Goal: Information Seeking & Learning: Learn about a topic

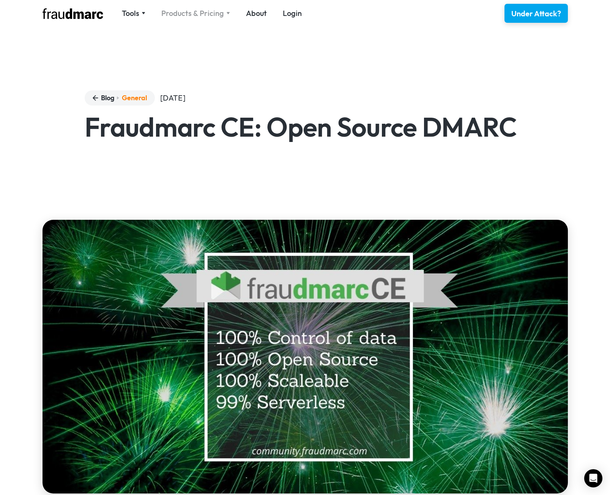
click at [191, 16] on div "Products & Pricing" at bounding box center [192, 13] width 63 height 11
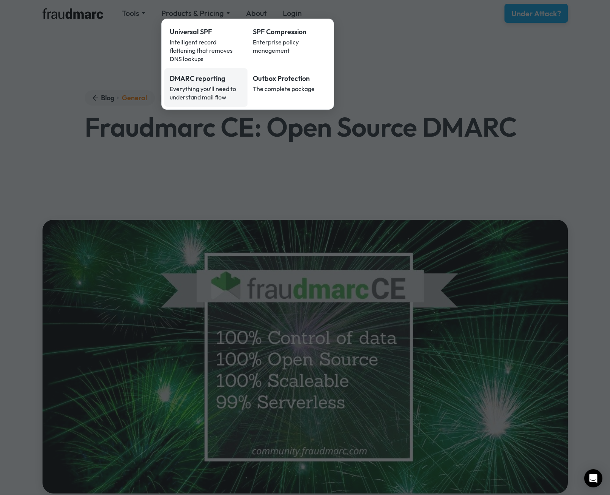
click at [193, 75] on div "DMARC reporting" at bounding box center [206, 79] width 73 height 10
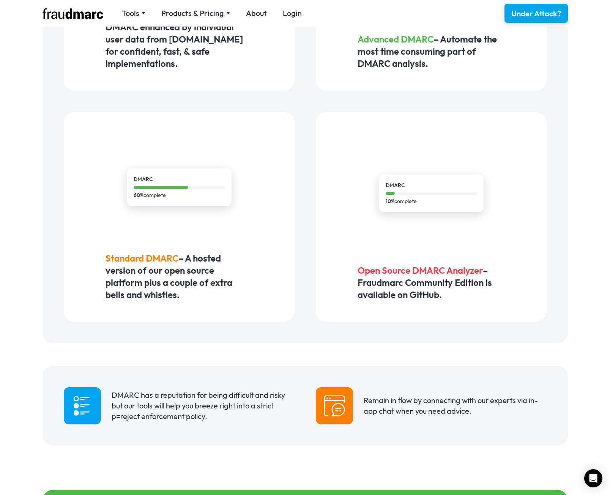
scroll to position [433, 0]
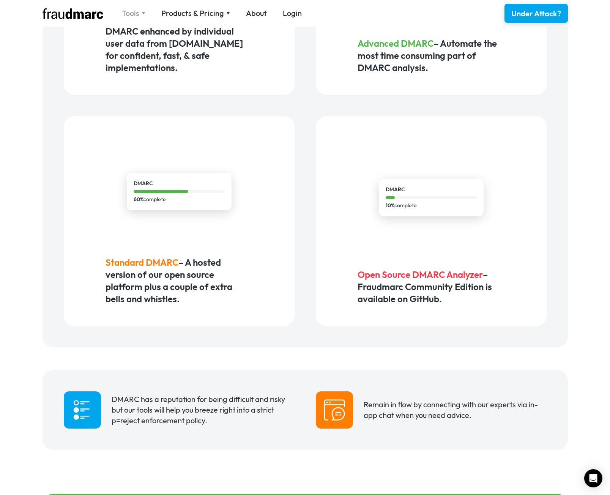
click at [125, 17] on div "Tools" at bounding box center [130, 13] width 17 height 11
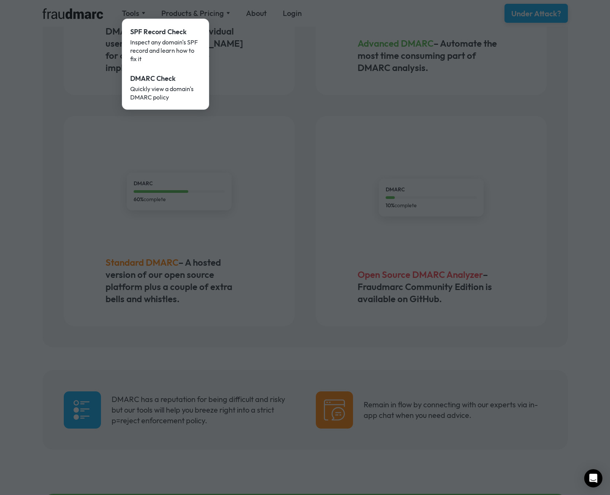
drag, startPoint x: 119, startPoint y: 92, endPoint x: 108, endPoint y: 97, distance: 11.7
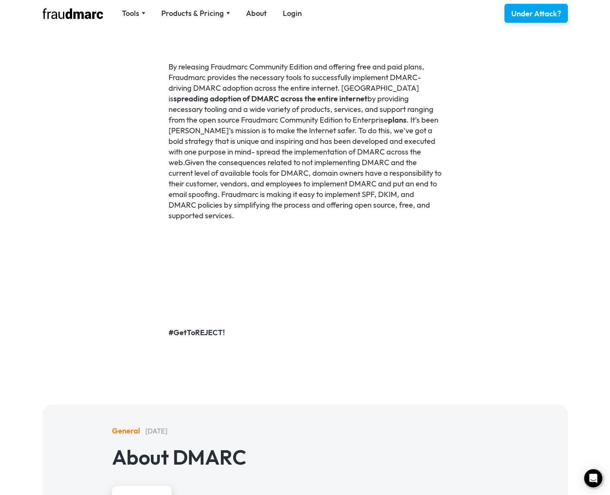
scroll to position [645, 0]
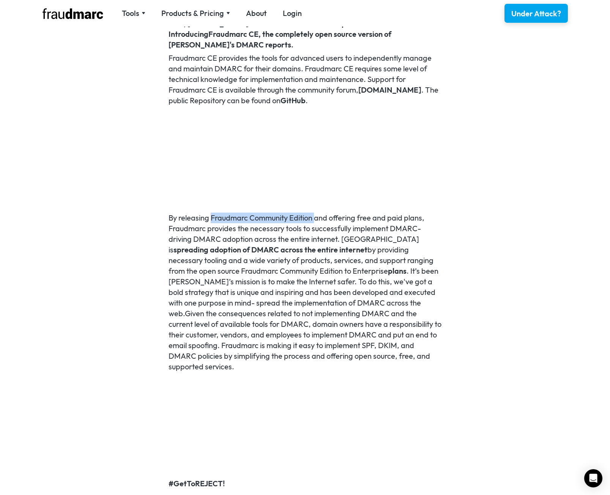
drag, startPoint x: 212, startPoint y: 218, endPoint x: 315, endPoint y: 221, distance: 103.3
click at [315, 221] on p "By releasing Fraudmarc Community Edition and offering free and paid plans, Frau…" at bounding box center [305, 292] width 273 height 159
